Goal: Information Seeking & Learning: Learn about a topic

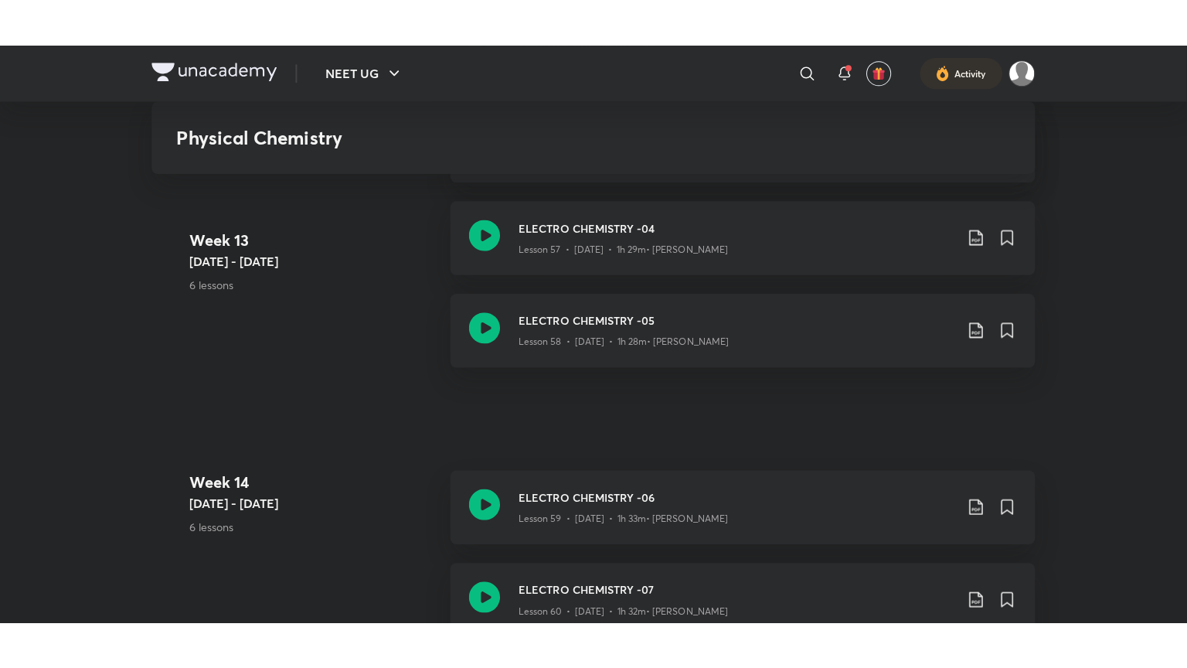
scroll to position [6759, 0]
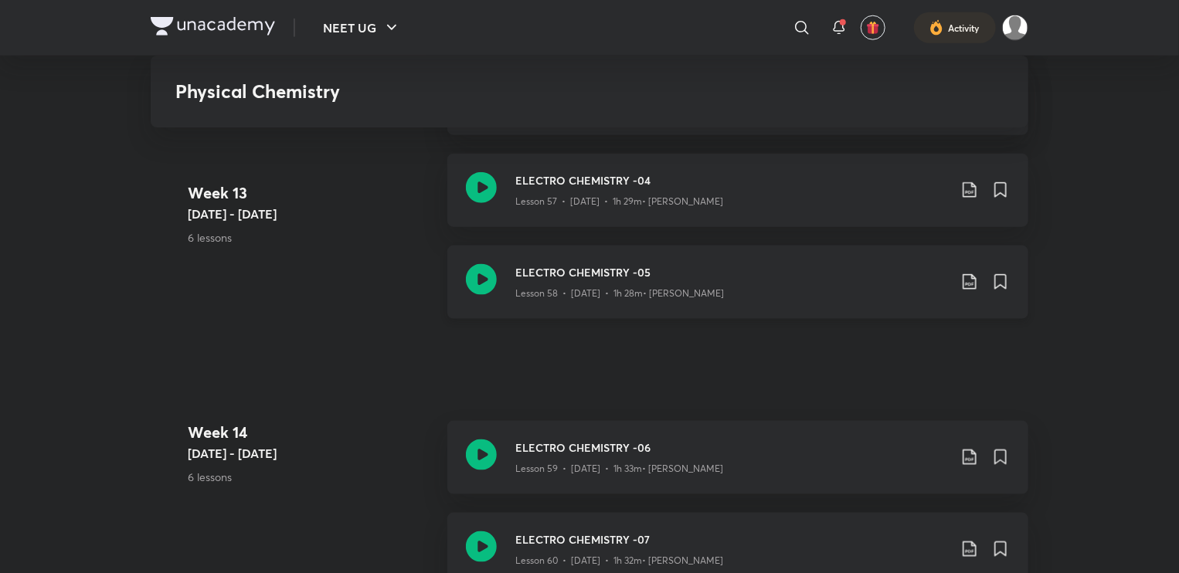
click at [484, 277] on icon at bounding box center [481, 279] width 31 height 31
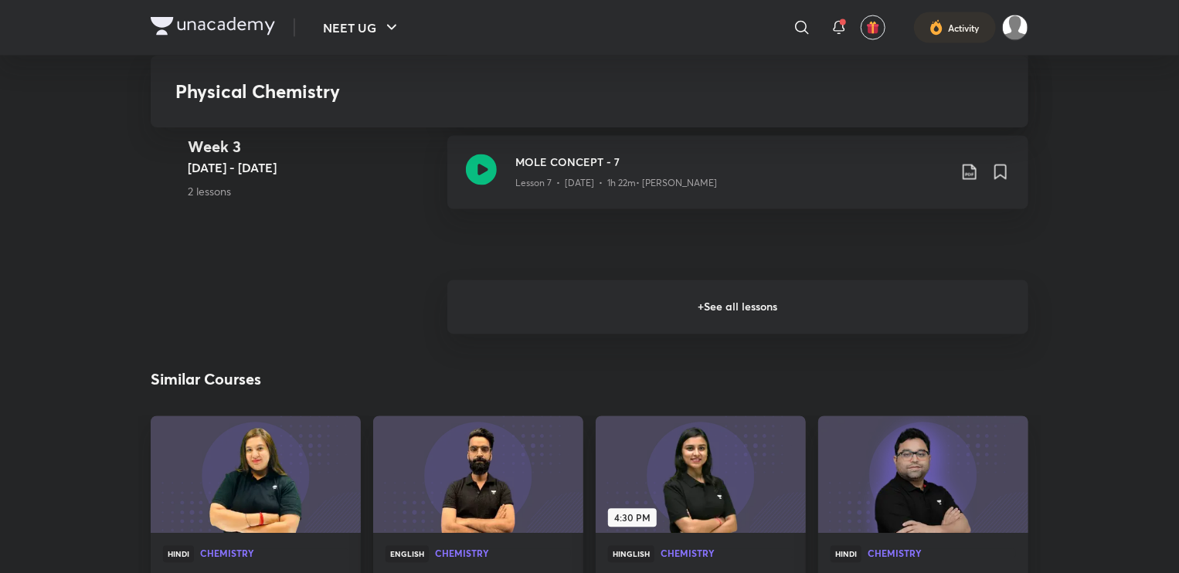
scroll to position [1343, 0]
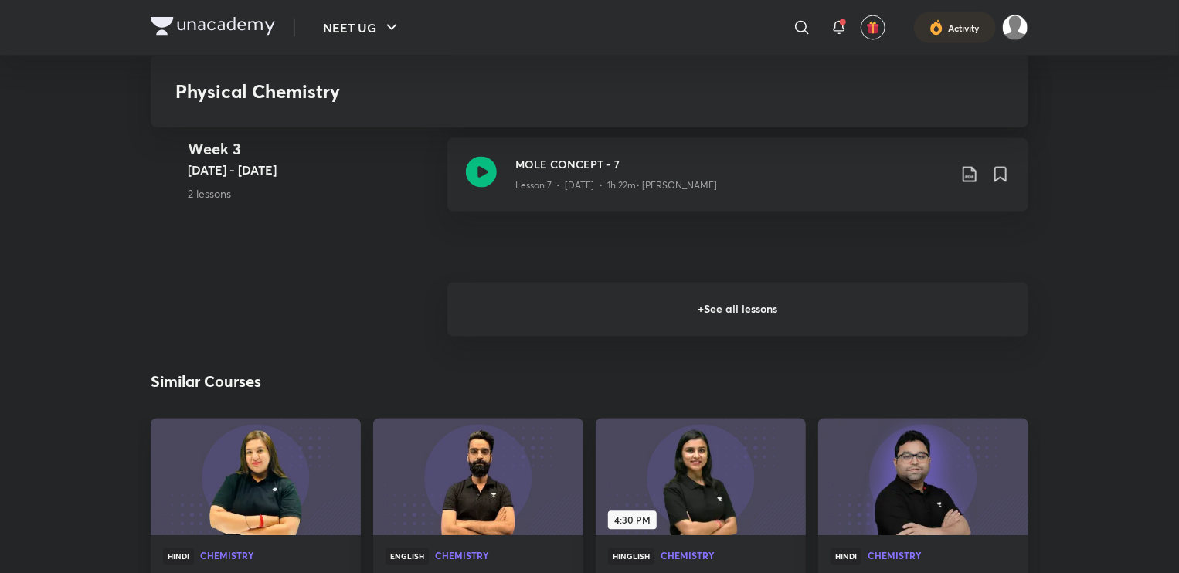
click at [620, 321] on h6 "+ See all lessons" at bounding box center [737, 310] width 581 height 54
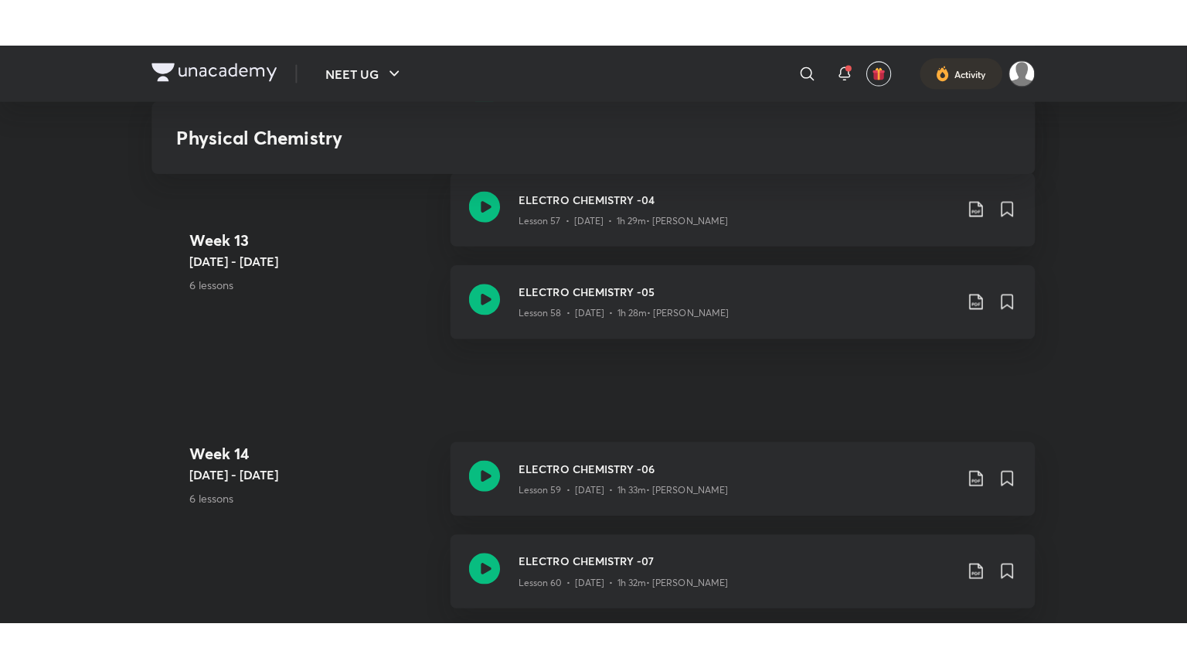
scroll to position [7000, 0]
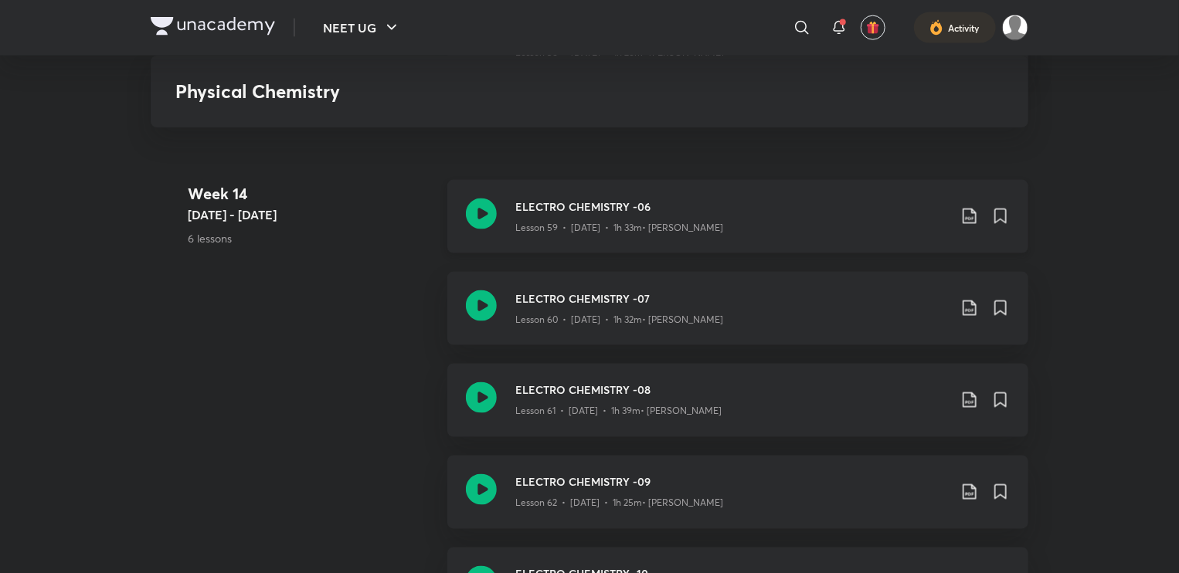
click at [482, 213] on icon at bounding box center [481, 214] width 31 height 31
